Goal: Information Seeking & Learning: Check status

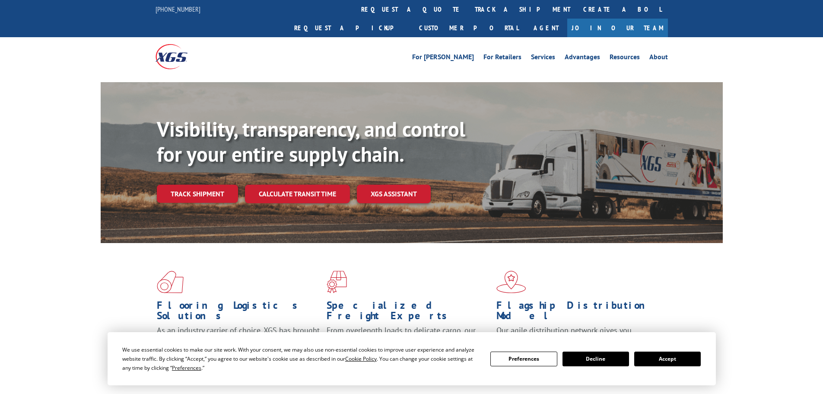
click at [223, 164] on div "Visibility, transparency, and control for your entire supply chain. Track shipm…" at bounding box center [440, 177] width 566 height 121
click at [224, 184] on link "Track shipment" at bounding box center [197, 193] width 81 height 18
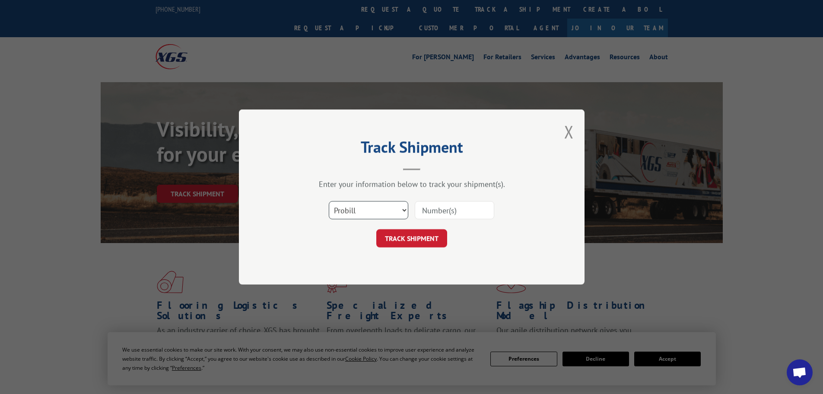
click at [374, 208] on select "Select category... Probill BOL PO" at bounding box center [368, 210] width 79 height 18
select select "bol"
click at [329, 201] on select "Select category... Probill BOL PO" at bounding box center [368, 210] width 79 height 18
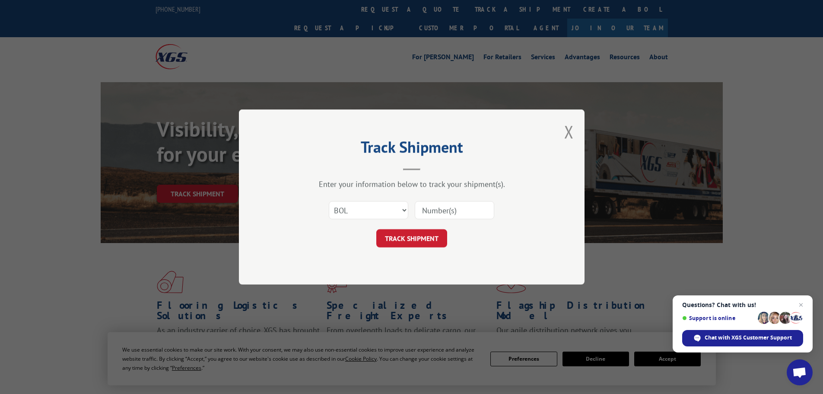
click at [432, 208] on input at bounding box center [454, 210] width 79 height 18
paste input "5544913"
type input "5544913"
click at [423, 238] on button "TRACK SHIPMENT" at bounding box center [411, 238] width 71 height 18
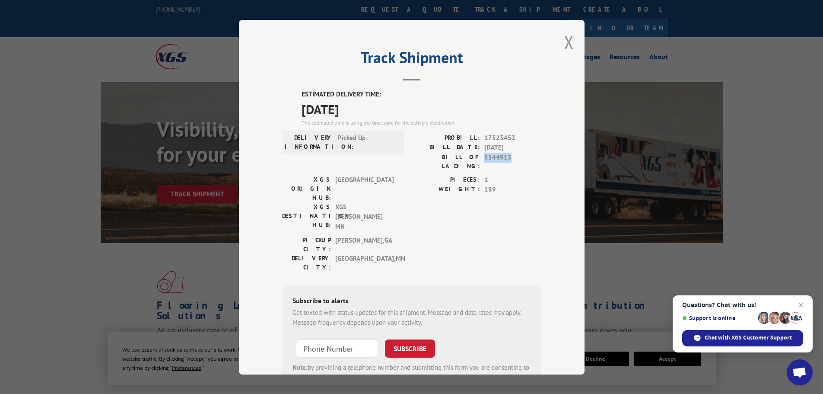
drag, startPoint x: 509, startPoint y: 158, endPoint x: 479, endPoint y: 158, distance: 30.2
click at [479, 158] on div "BILL OF LADING: 5544913" at bounding box center [477, 161] width 130 height 18
copy span "5544913"
